Goal: Use online tool/utility: Utilize a website feature to perform a specific function

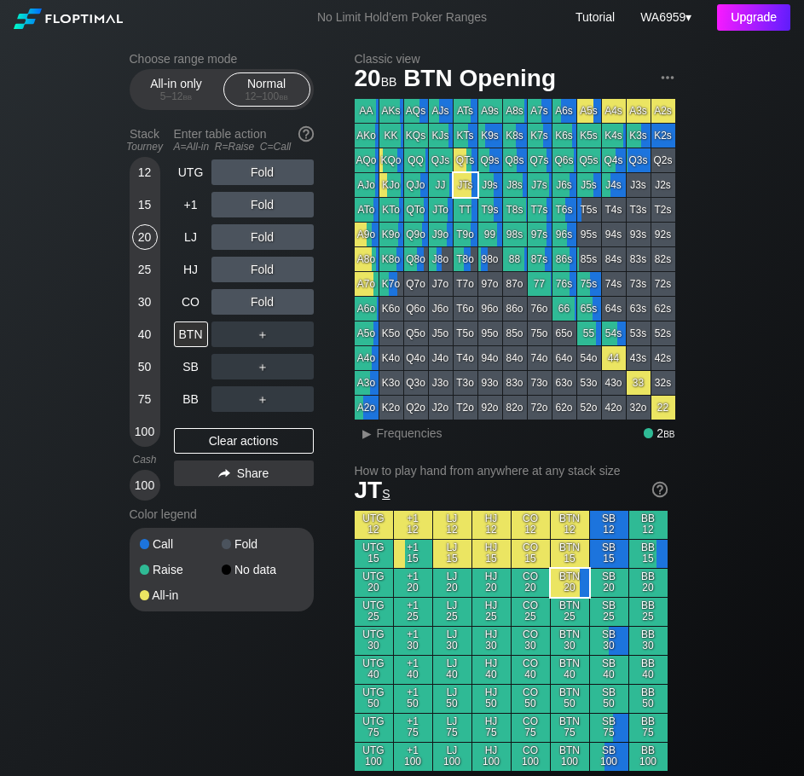
click at [756, 11] on div "Upgrade" at bounding box center [753, 17] width 73 height 26
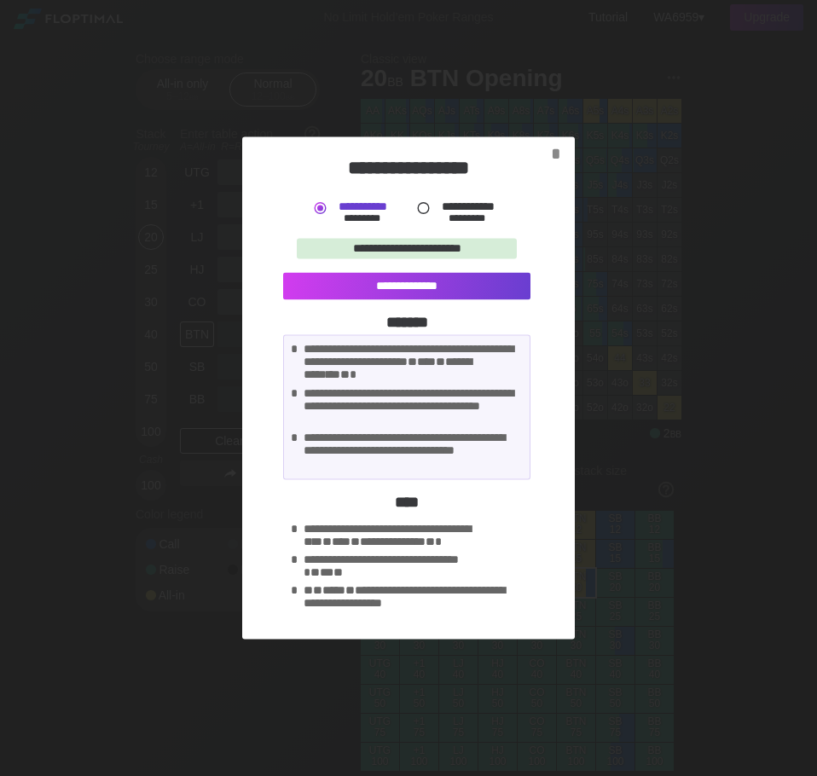
click at [380, 555] on div "**********" at bounding box center [414, 566] width 220 height 27
click at [194, 533] on div at bounding box center [408, 388] width 817 height 776
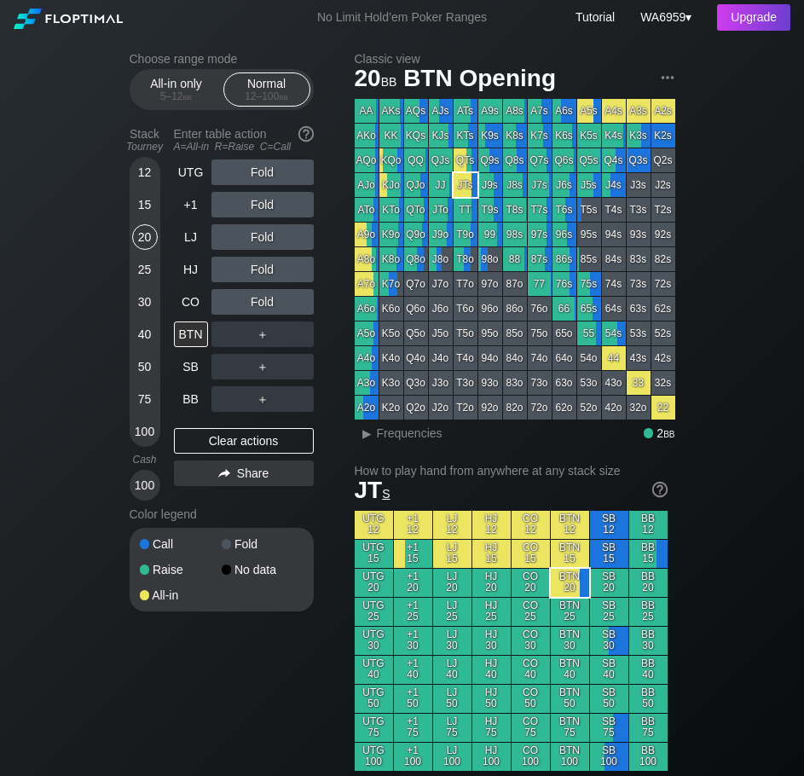
click at [251, 171] on div "Fold" at bounding box center [262, 172] width 102 height 26
click at [194, 206] on div "+1" at bounding box center [191, 205] width 34 height 26
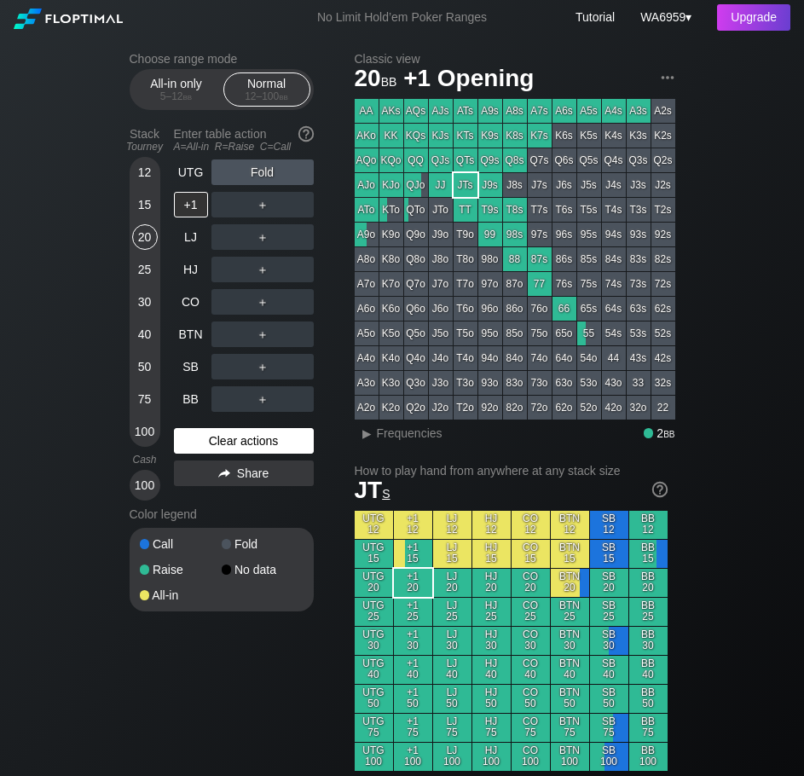
click at [275, 437] on div "Clear actions" at bounding box center [244, 441] width 140 height 26
click at [286, 95] on span "bb" at bounding box center [283, 96] width 9 height 12
click at [261, 367] on div "R ✕" at bounding box center [262, 367] width 33 height 26
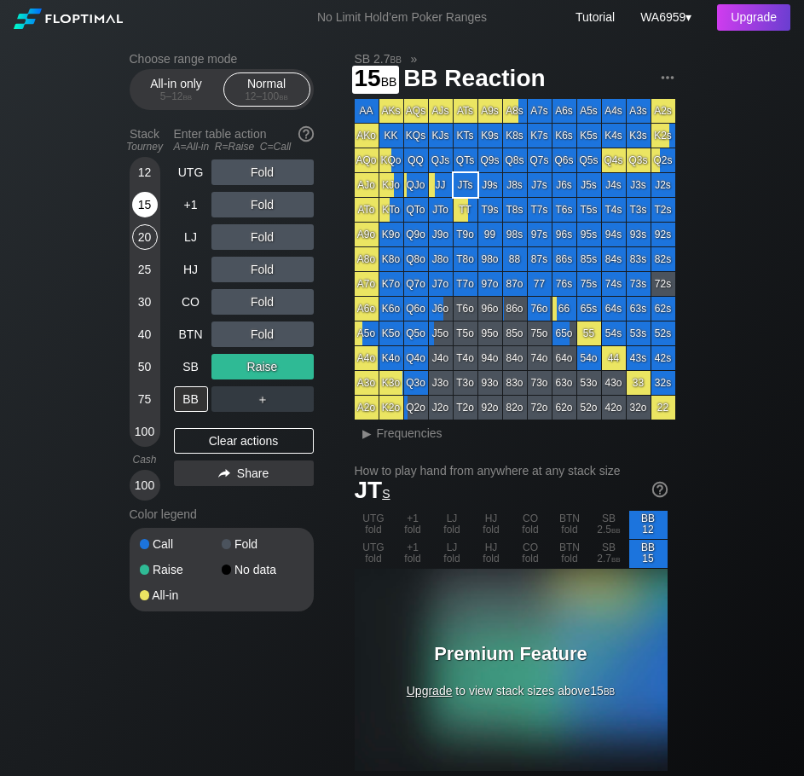
click at [142, 205] on div "15" at bounding box center [145, 205] width 26 height 26
click at [581, 15] on link "Tutorial" at bounding box center [594, 17] width 39 height 14
